Goal: Task Accomplishment & Management: Manage account settings

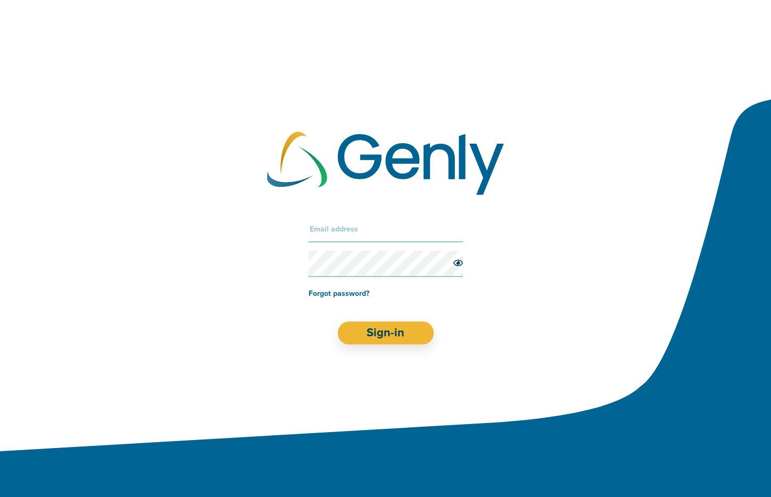
click at [367, 229] on input "text" at bounding box center [386, 230] width 154 height 26
click at [368, 230] on input "text" at bounding box center [386, 230] width 154 height 26
click at [362, 229] on input "text" at bounding box center [386, 230] width 154 height 26
click at [355, 296] on link "Forgot password?" at bounding box center [339, 293] width 61 height 9
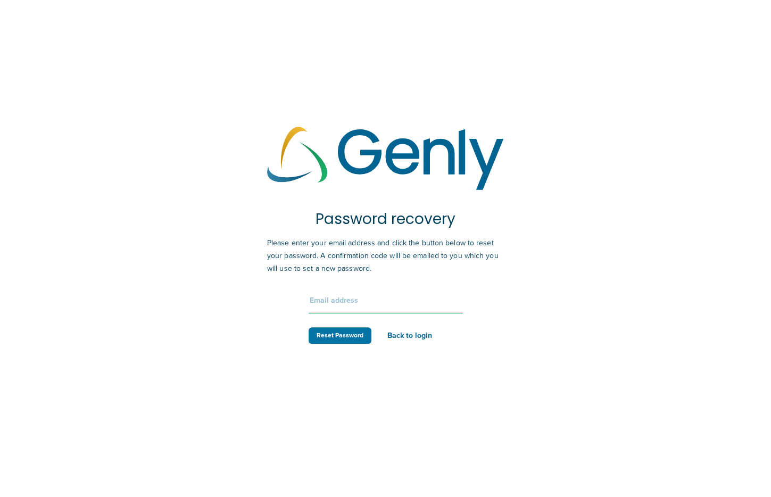
click at [348, 301] on input "text" at bounding box center [386, 301] width 154 height 26
type input "[PERSON_NAME][EMAIL_ADDRESS][PERSON_NAME][DOMAIN_NAME]"
click at [333, 330] on button "Reset Password" at bounding box center [340, 335] width 63 height 17
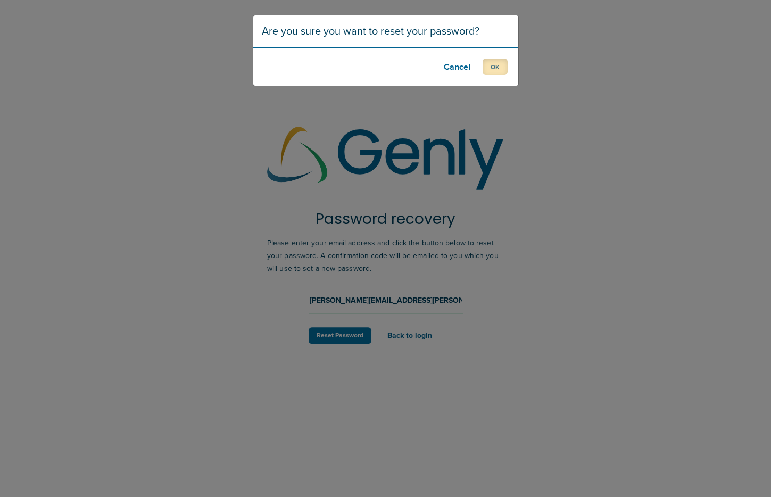
click at [506, 59] on button "OK" at bounding box center [495, 67] width 25 height 17
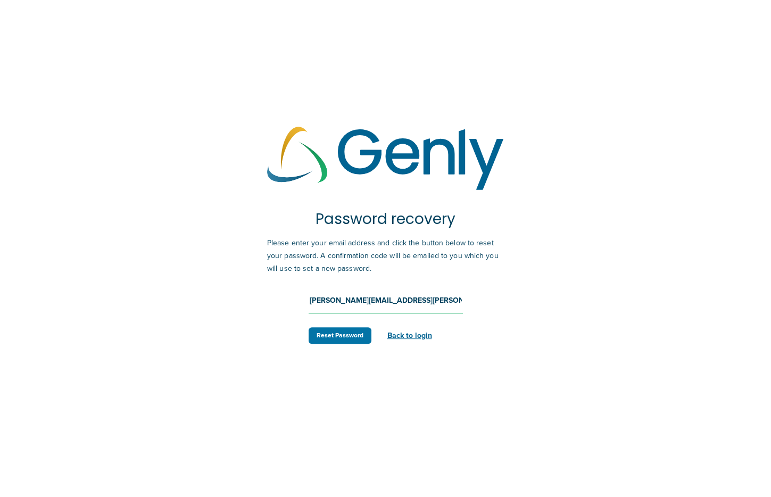
click at [417, 333] on link "Back to login" at bounding box center [410, 335] width 45 height 9
